Goal: Communication & Community: Answer question/provide support

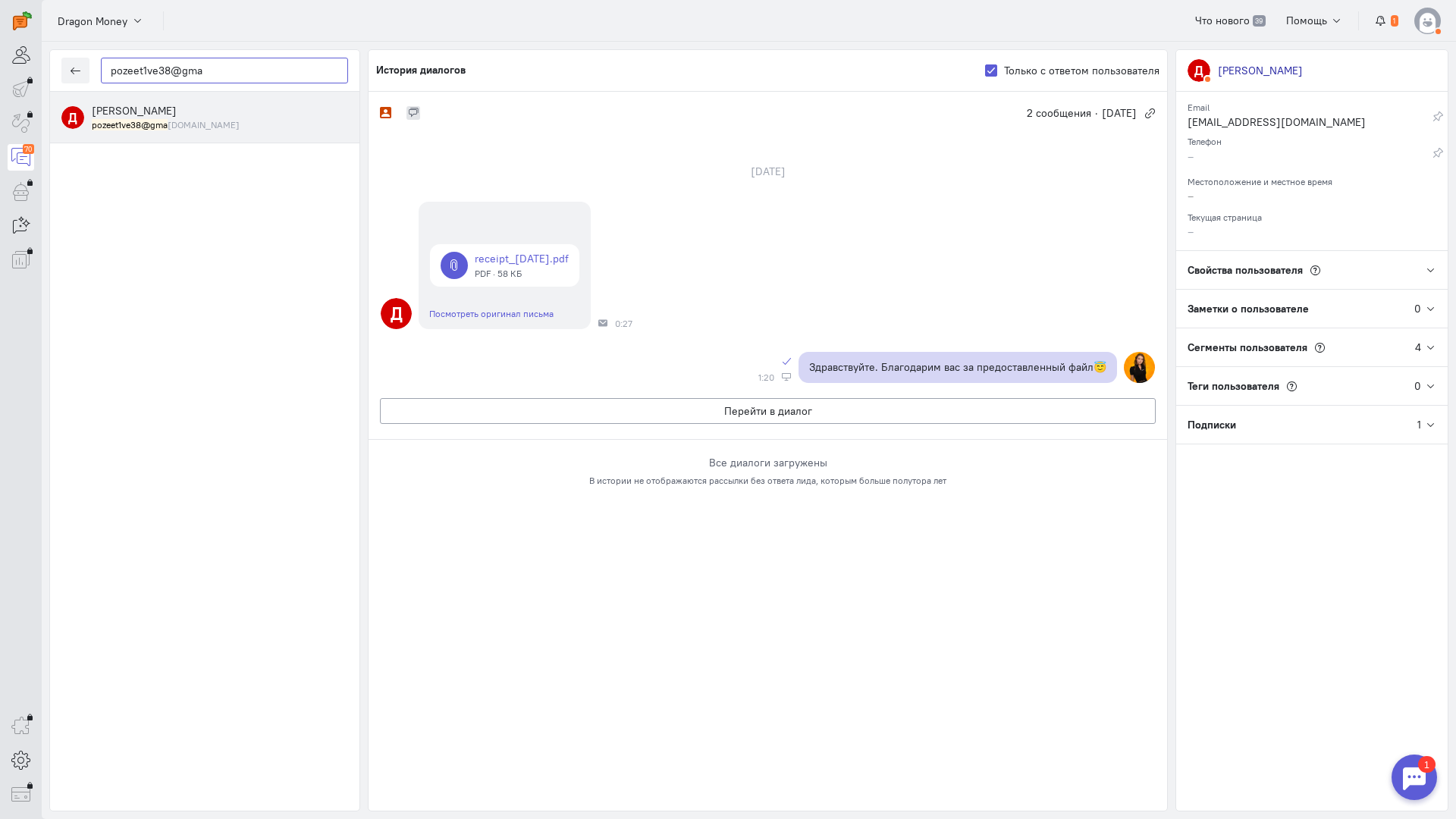
drag, startPoint x: 187, startPoint y: 71, endPoint x: 0, endPoint y: 60, distance: 187.3
click at [0, 60] on div "operator conversation-V1122-10000-3month 70" at bounding box center [728, 410] width 1456 height 819
paste input "integrall762@"
type input "integrall762@ma"
click at [160, 122] on mark "integrall762@ma" at bounding box center [126, 125] width 70 height 12
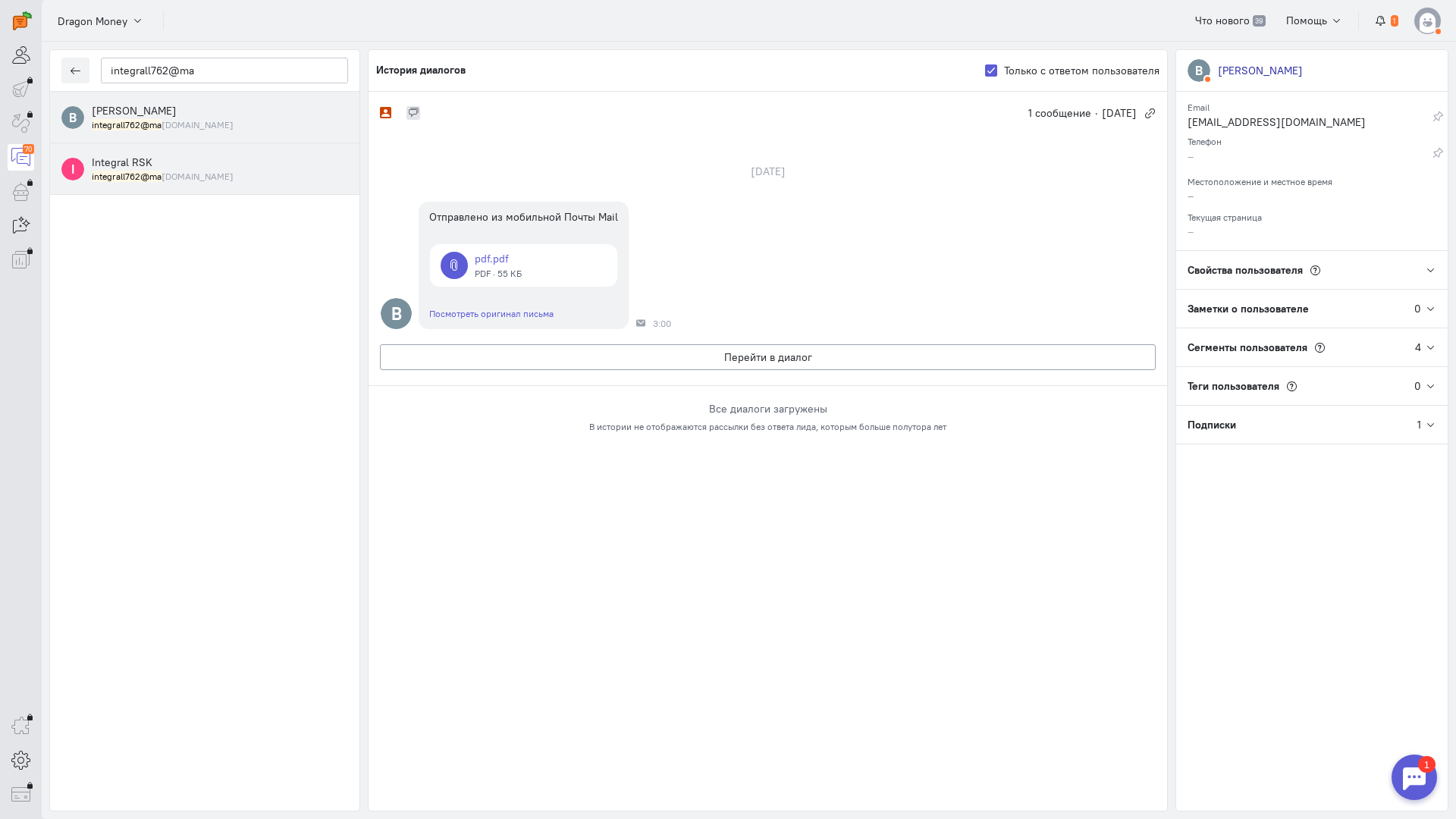
click at [209, 170] on div "integrall762@ma [DOMAIN_NAME]" at bounding box center [220, 176] width 257 height 13
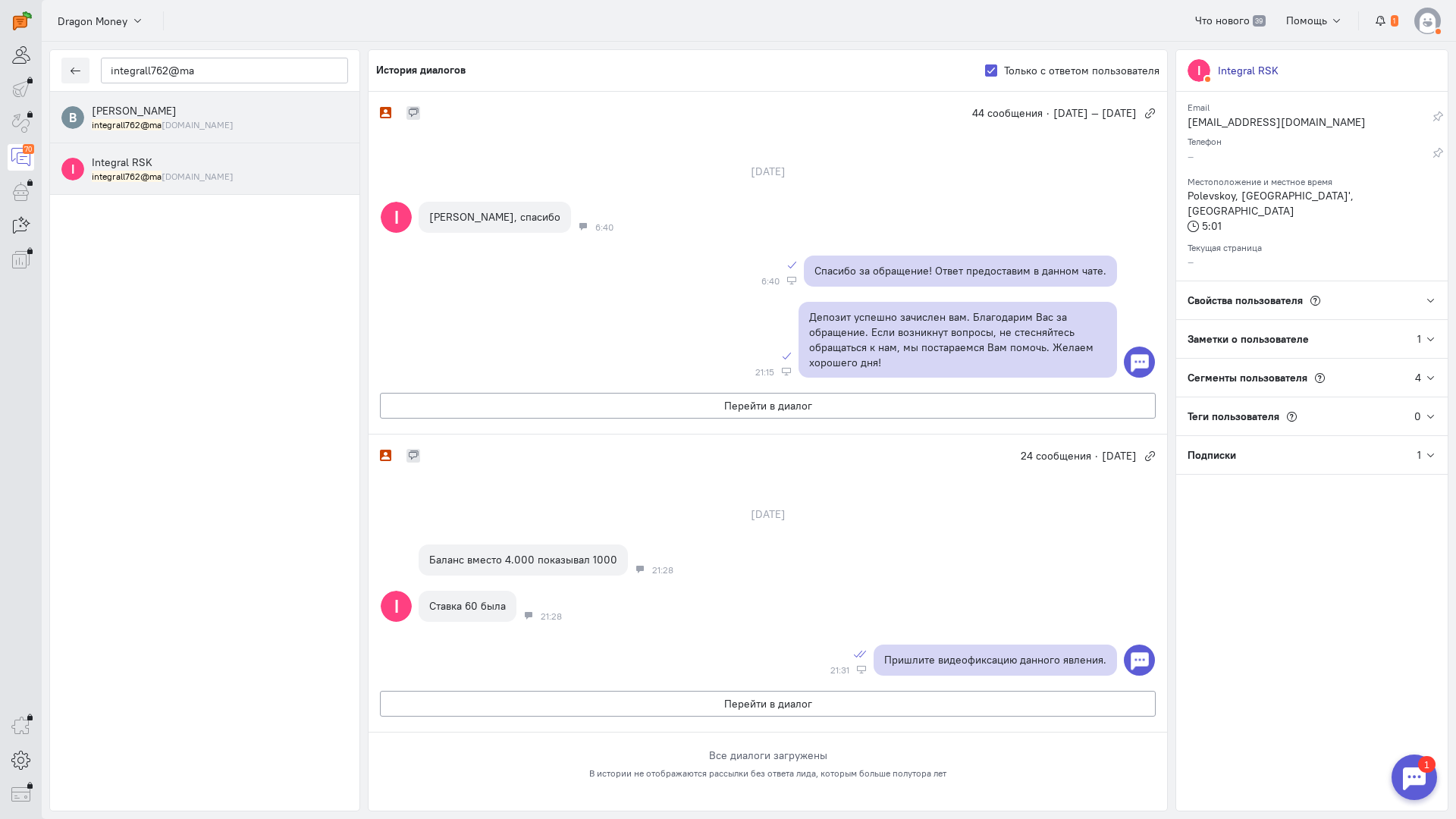
click at [206, 118] on div "integrall762@ma [DOMAIN_NAME]" at bounding box center [220, 124] width 257 height 13
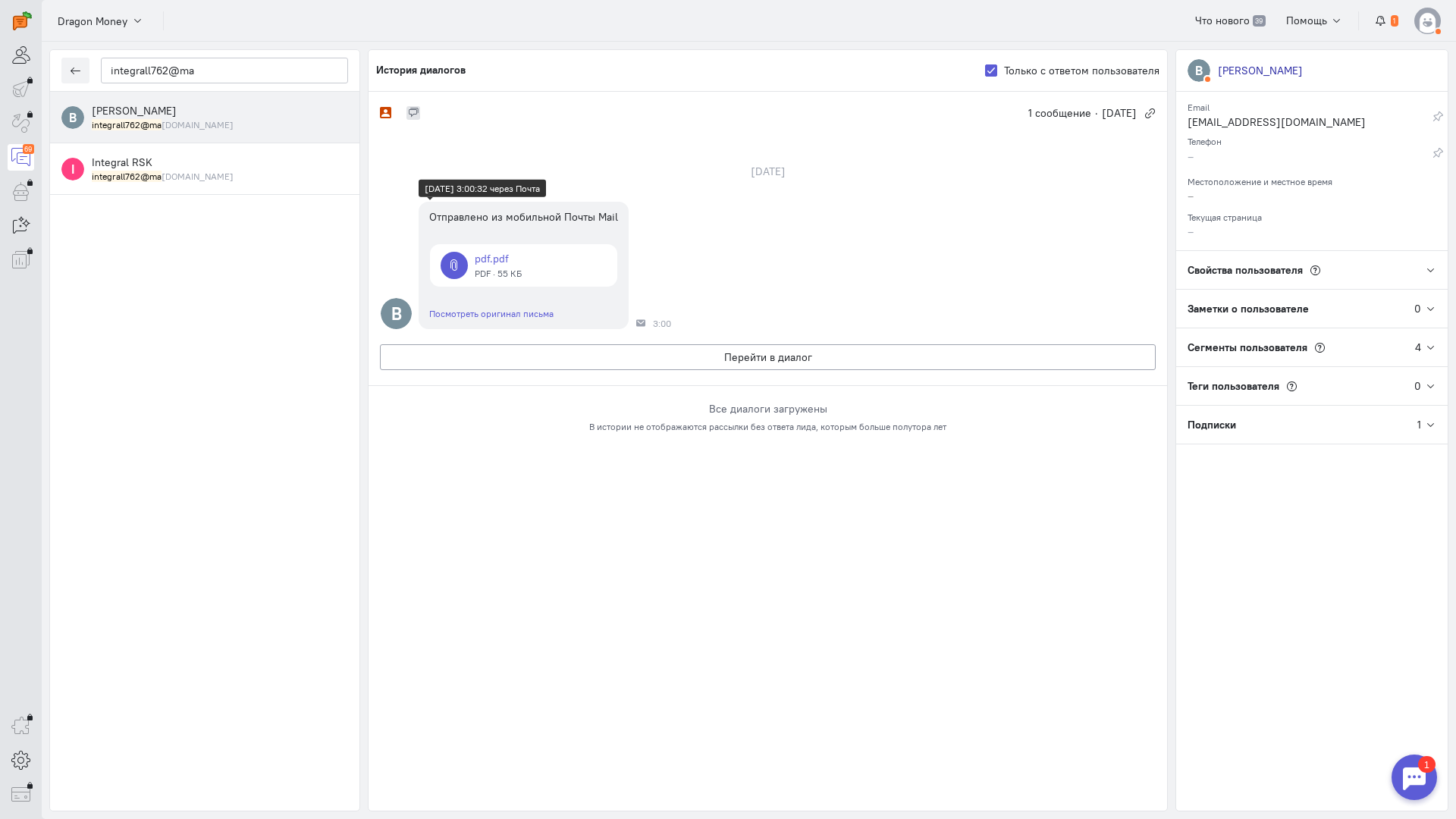
click at [492, 257] on link at bounding box center [524, 264] width 188 height 42
click at [618, 348] on button "Перейти в диалог" at bounding box center [768, 357] width 776 height 26
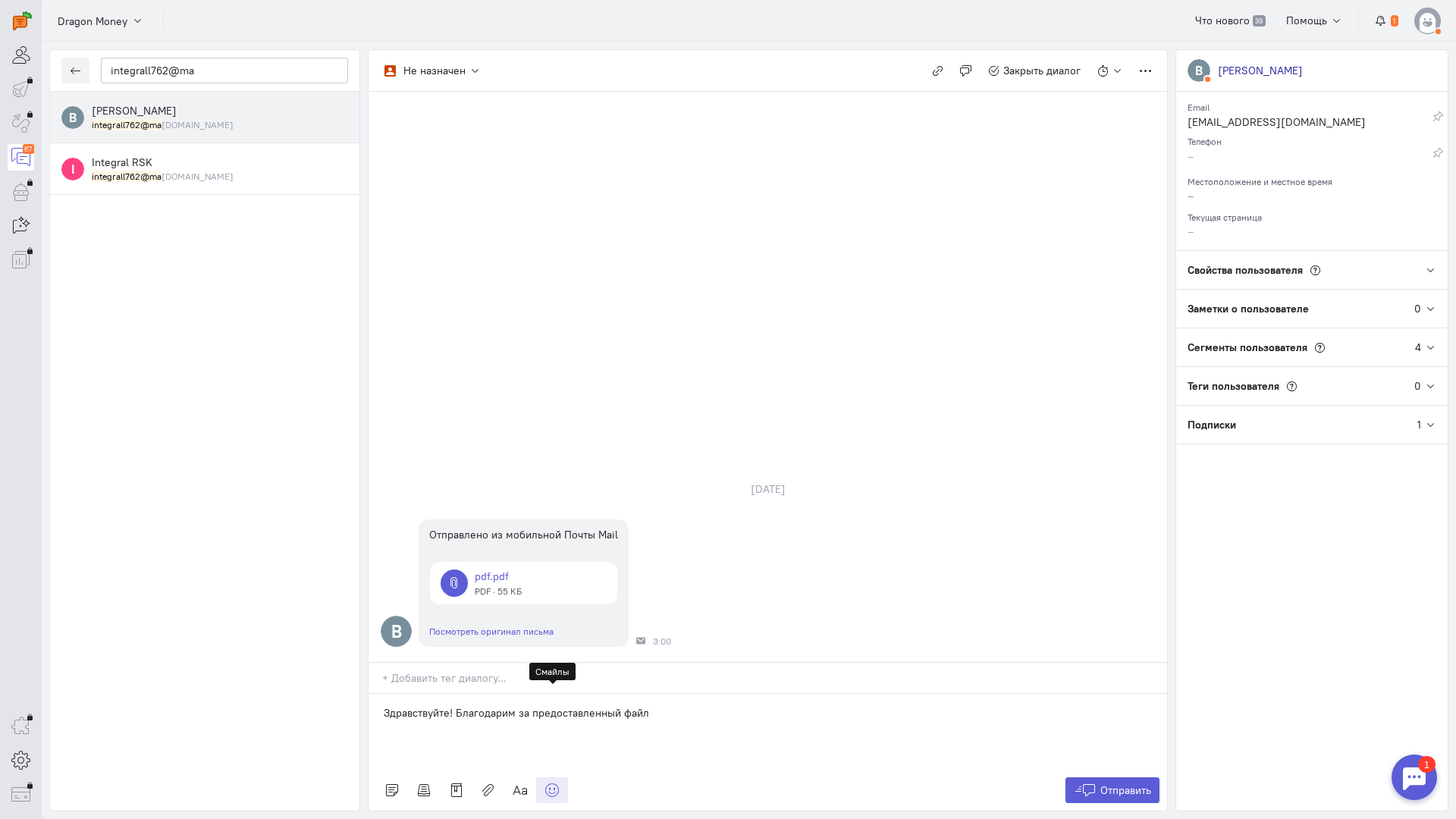
click at [544, 778] on link at bounding box center [552, 790] width 32 height 26
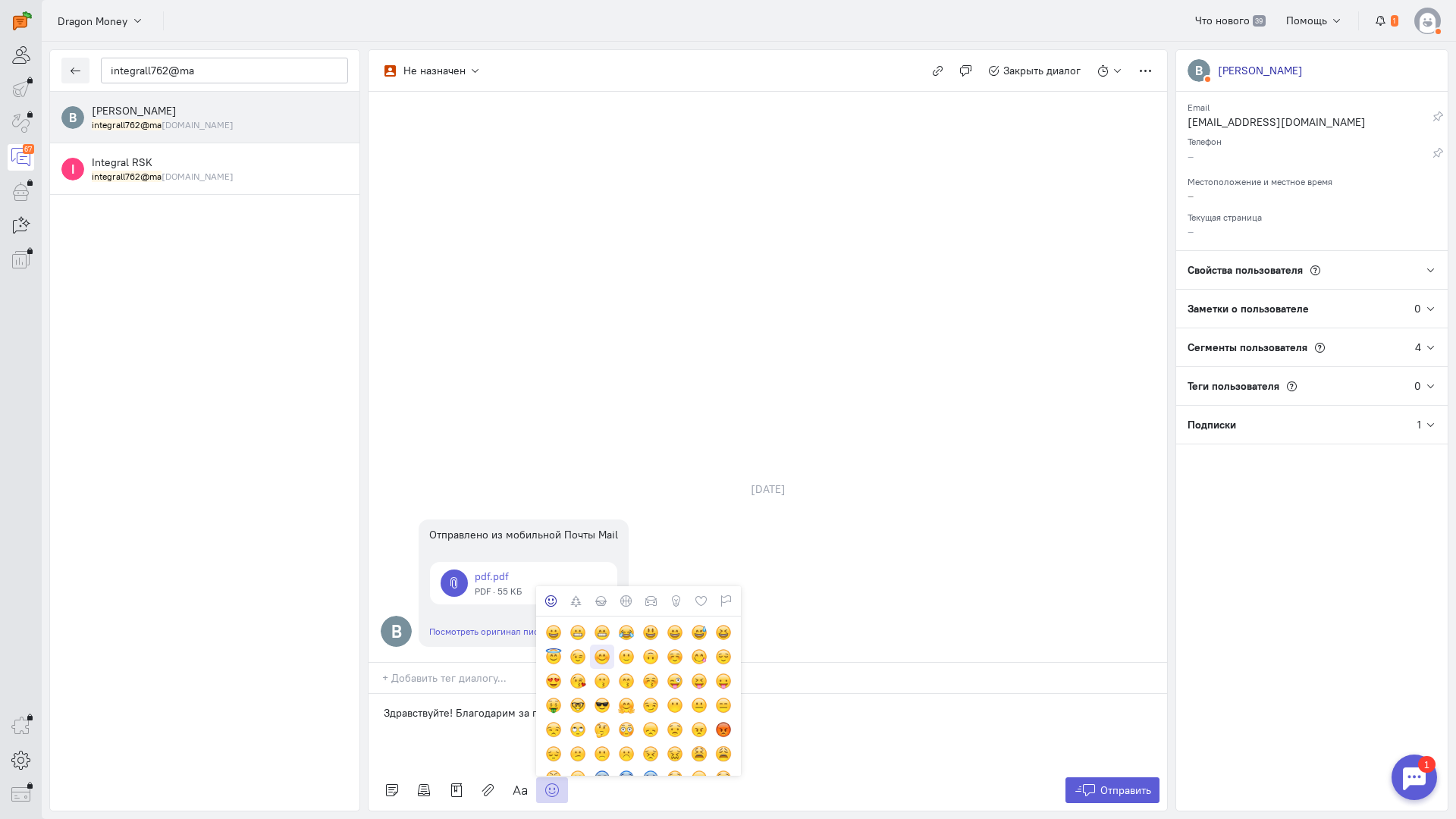
click at [606, 648] on div at bounding box center [602, 656] width 17 height 17
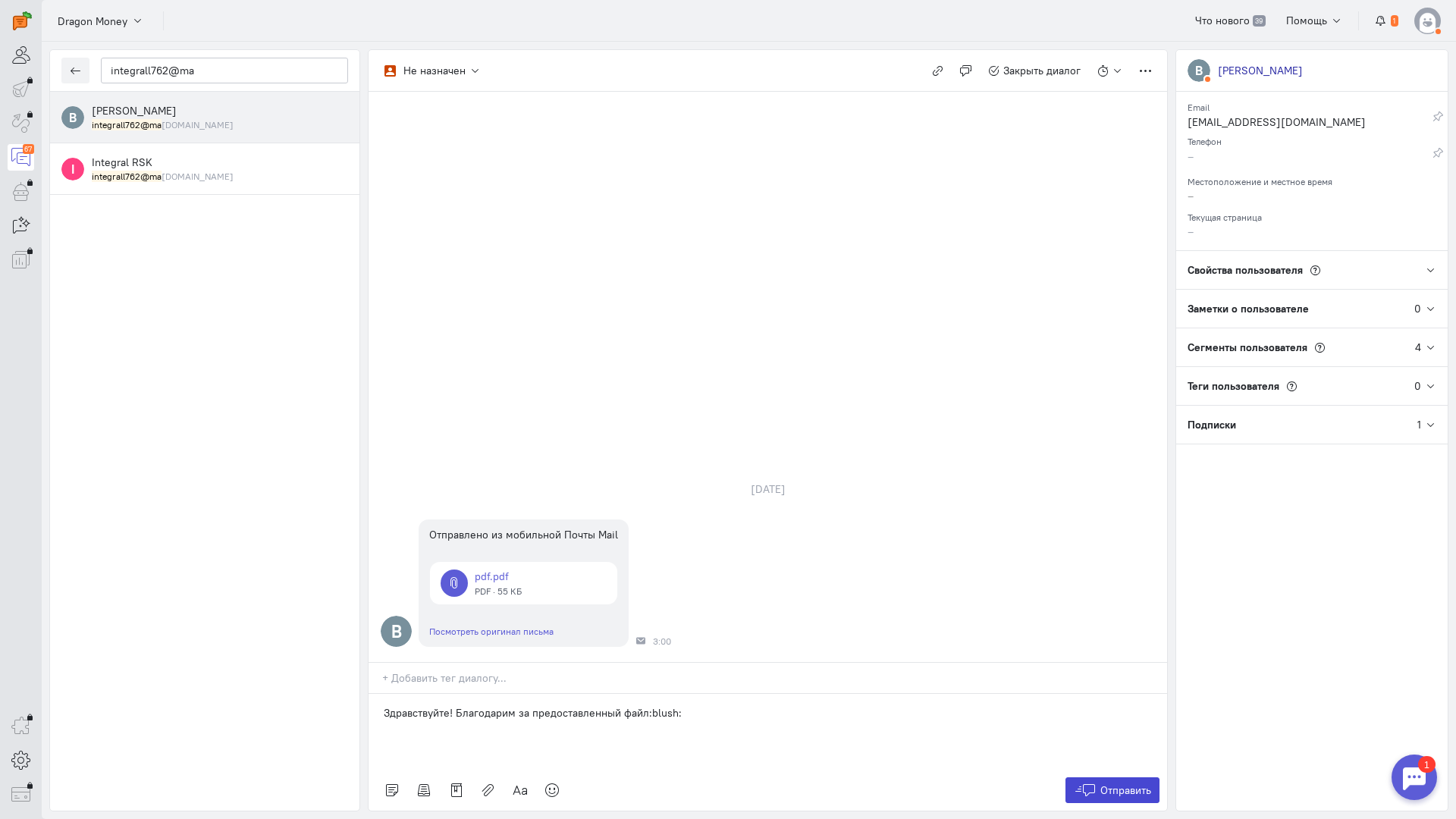
click at [1108, 783] on span "Отправить" at bounding box center [1125, 790] width 50 height 14
